Goal: Complete application form

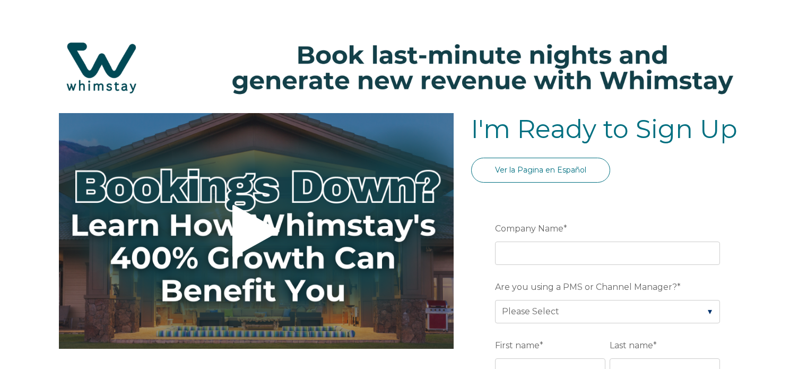
select select "US"
select select "Standard"
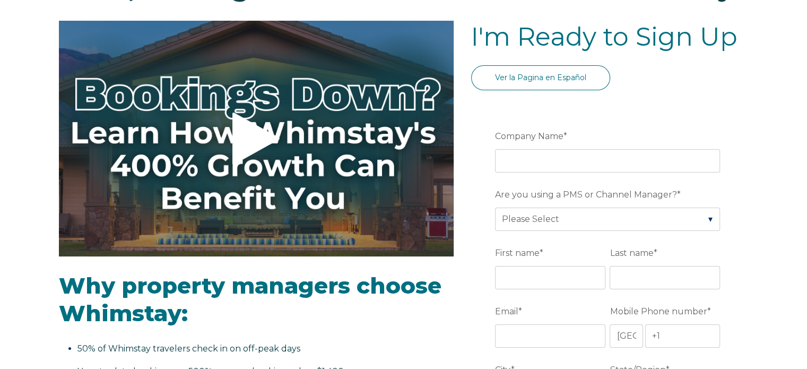
scroll to position [106, 0]
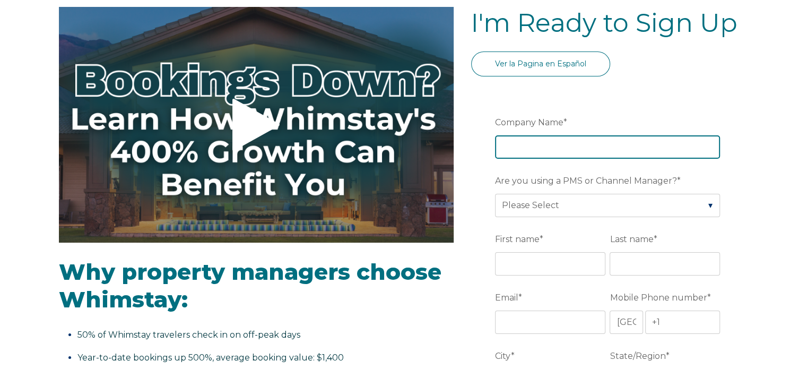
click at [616, 149] on input "Company Name *" at bounding box center [607, 146] width 225 height 23
type input "Ancient City Hideaways"
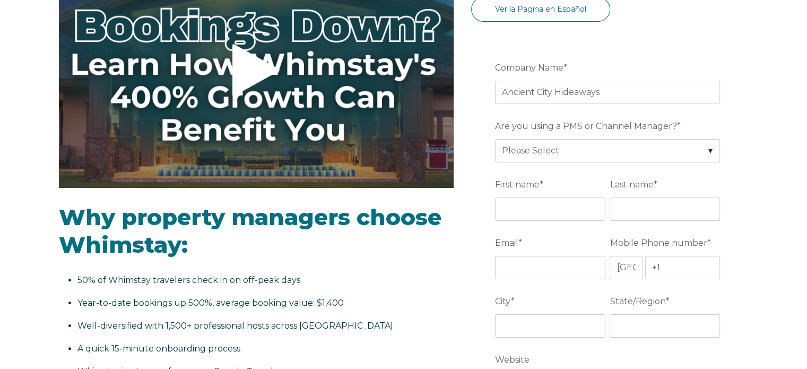
scroll to position [148, 0]
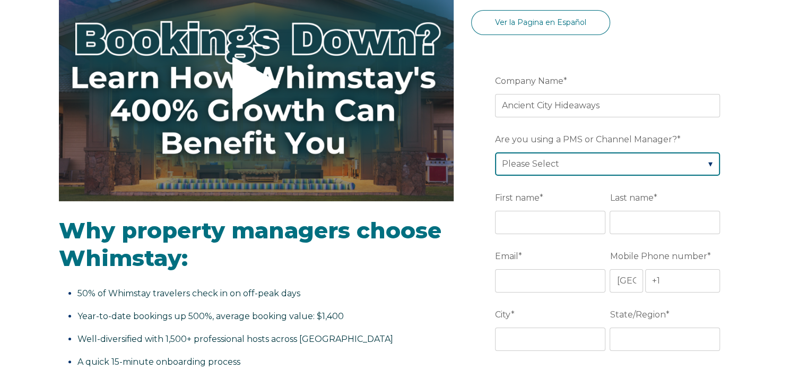
click at [681, 155] on select "Please Select Barefoot BookingPal Boost Brightside CiiRUS Escapia Guesty Hostaw…" at bounding box center [607, 163] width 225 height 23
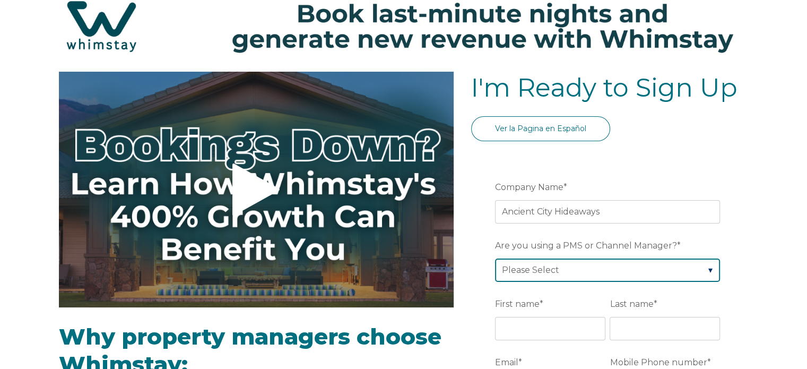
click at [709, 269] on select "Please Select Barefoot BookingPal Boost Brightside CiiRUS Escapia Guesty Hostaw…" at bounding box center [607, 270] width 225 height 23
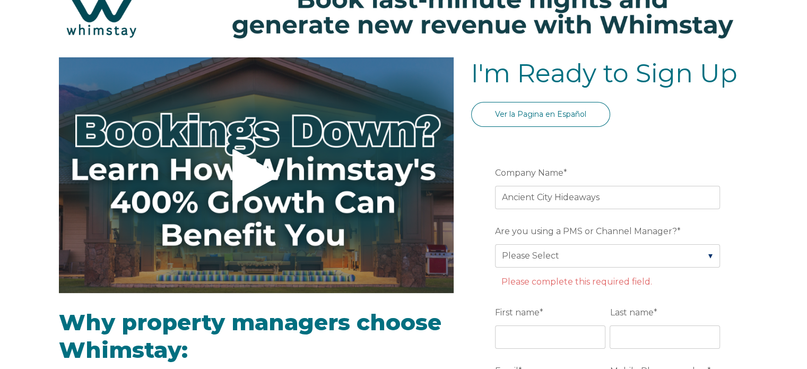
scroll to position [0, 0]
